Goal: Task Accomplishment & Management: Use online tool/utility

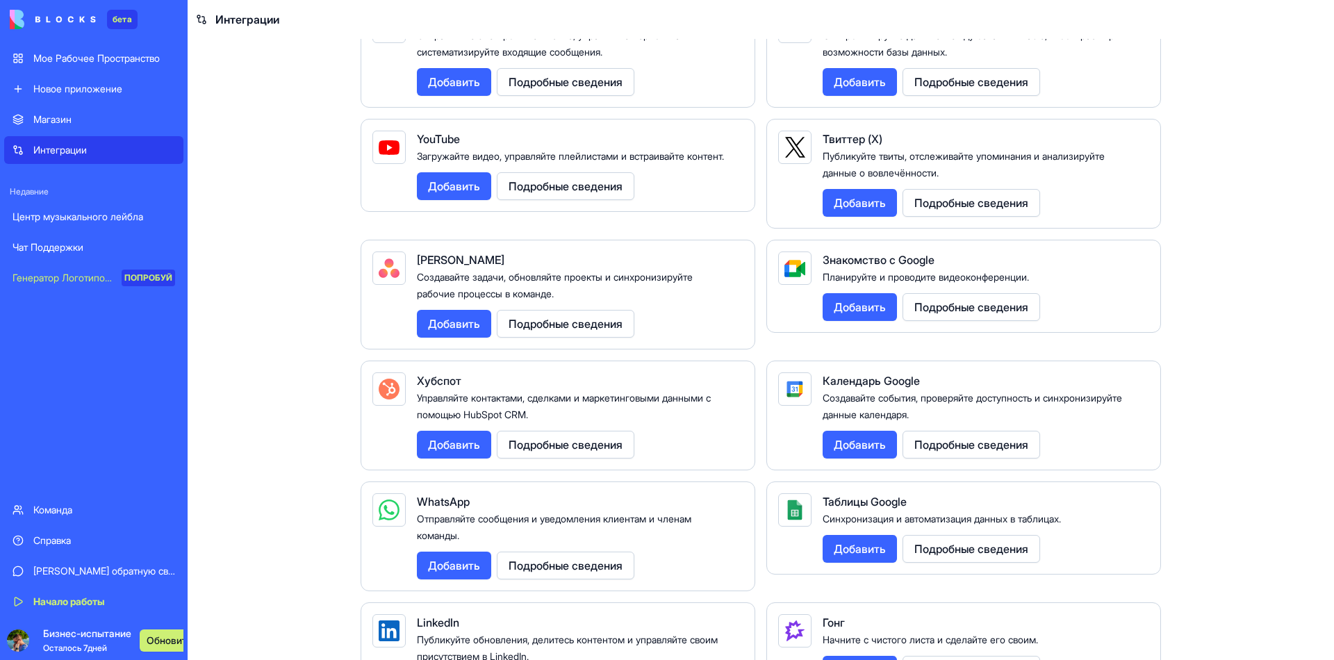
scroll to position [486, 0]
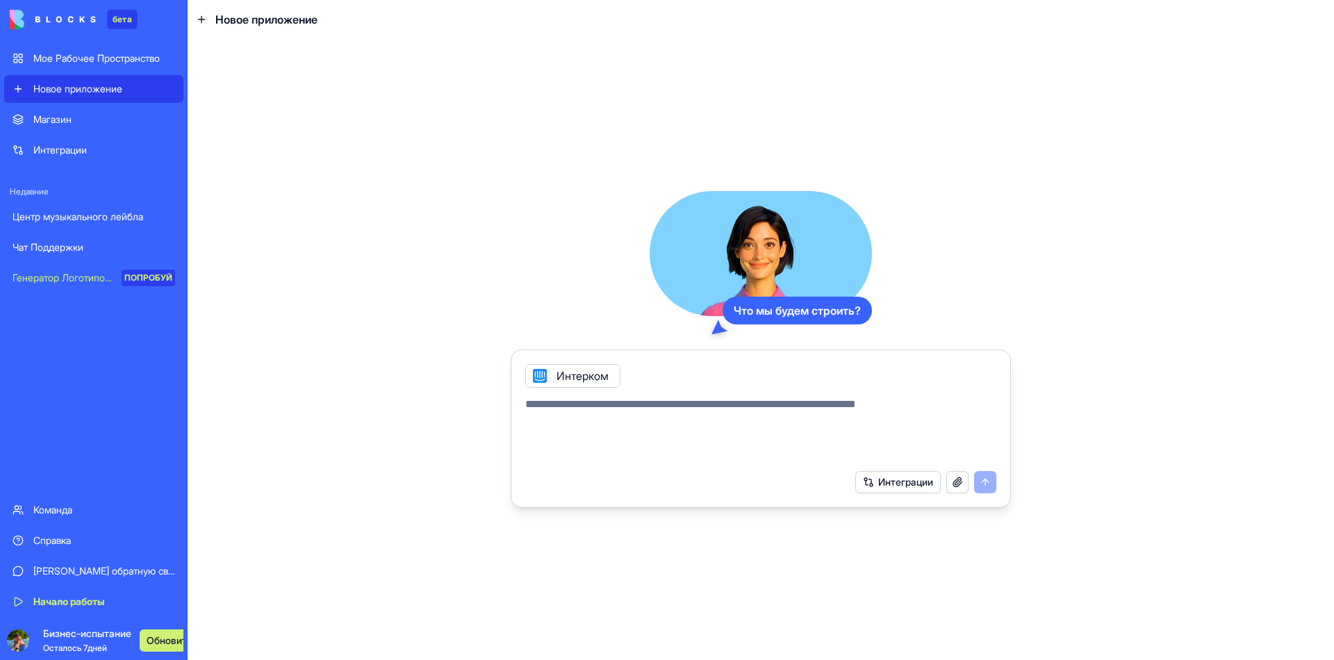
click at [534, 373] on icon at bounding box center [539, 375] width 11 height 11
